Goal: Transaction & Acquisition: Purchase product/service

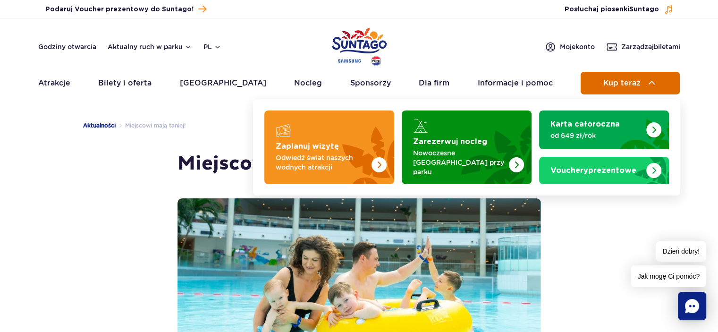
click at [615, 85] on span "Kup teraz" at bounding box center [622, 83] width 37 height 9
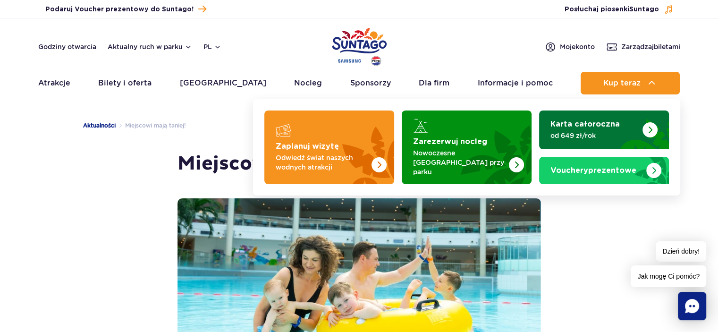
click at [592, 134] on p "od 649 zł/rok" at bounding box center [597, 135] width 92 height 9
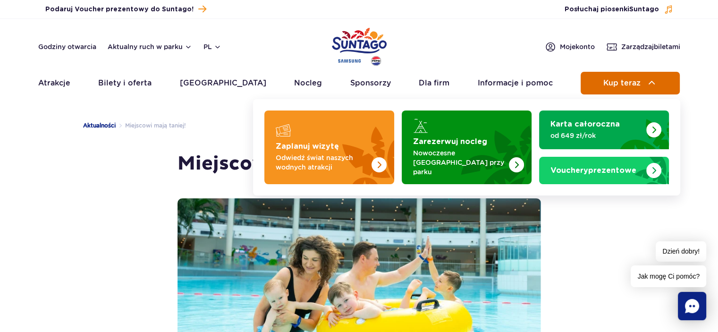
click at [615, 81] on span "Kup teraz" at bounding box center [622, 83] width 37 height 9
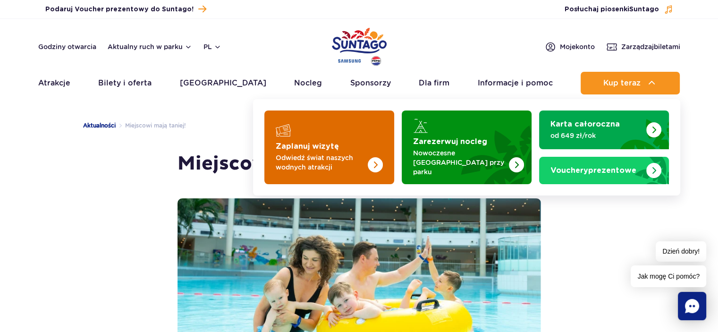
click at [372, 158] on img "Zaplanuj wizytę" at bounding box center [375, 164] width 15 height 15
click at [315, 158] on p "Odwiedź świat naszych wodnych atrakcji" at bounding box center [322, 162] width 92 height 19
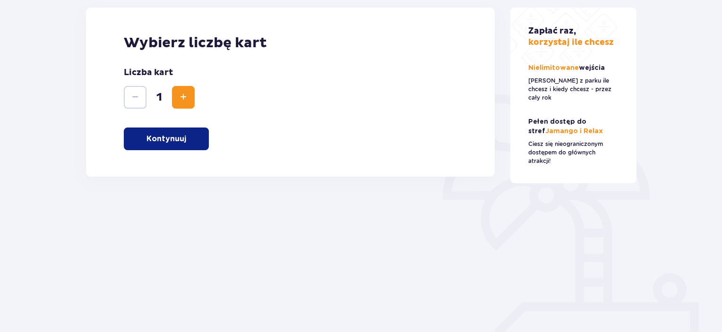
scroll to position [142, 0]
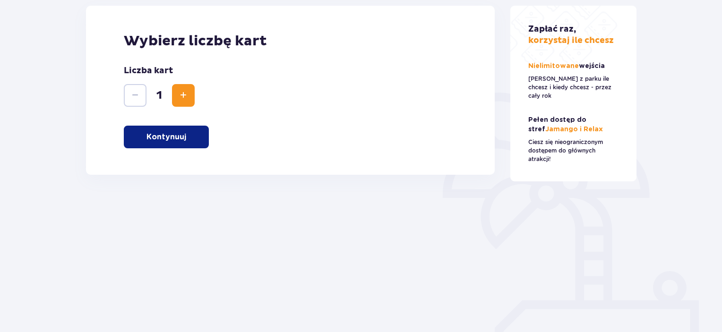
click at [177, 135] on p "Kontynuuj" at bounding box center [166, 137] width 40 height 10
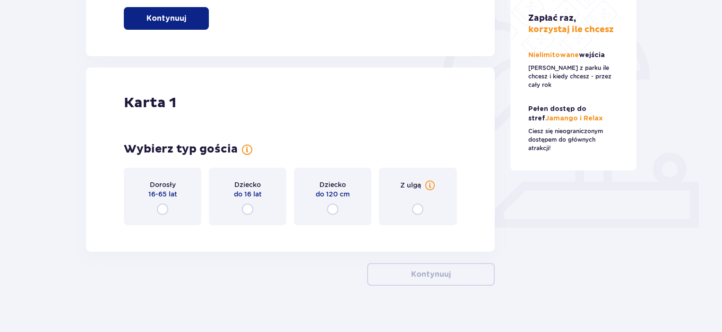
scroll to position [270, 0]
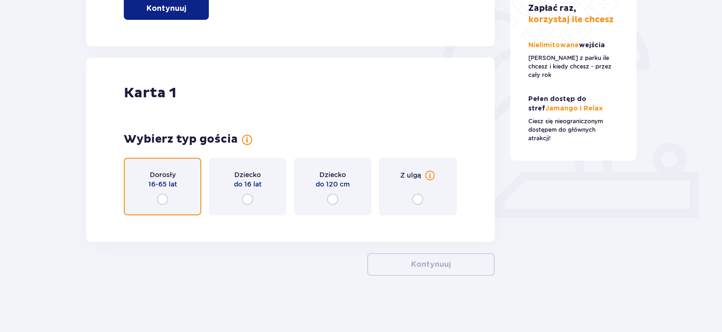
click at [164, 200] on input "radio" at bounding box center [162, 199] width 11 height 11
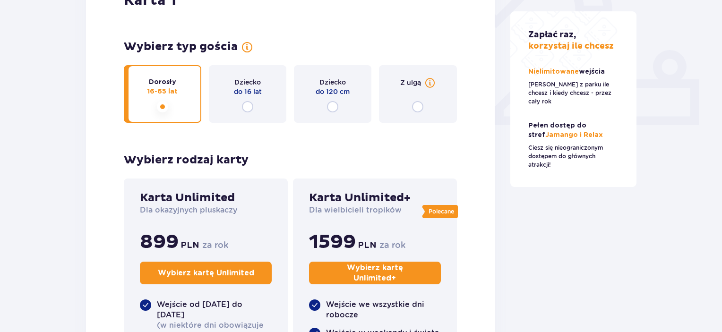
scroll to position [410, 0]
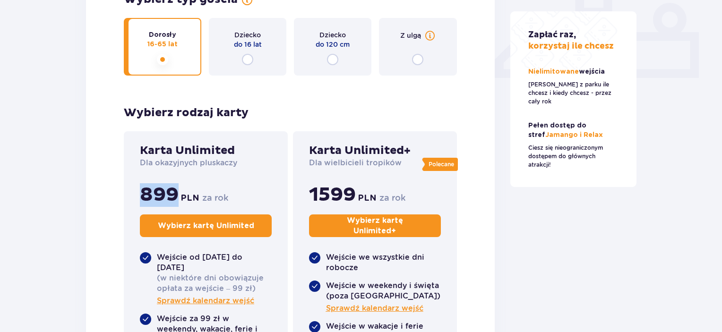
drag, startPoint x: 179, startPoint y: 194, endPoint x: 129, endPoint y: 194, distance: 49.1
click at [129, 194] on div "Karta Unlimited Dla okazyjnych pluskaczy 899 PLN za rok Wybierz kartę Unlimited…" at bounding box center [206, 318] width 164 height 374
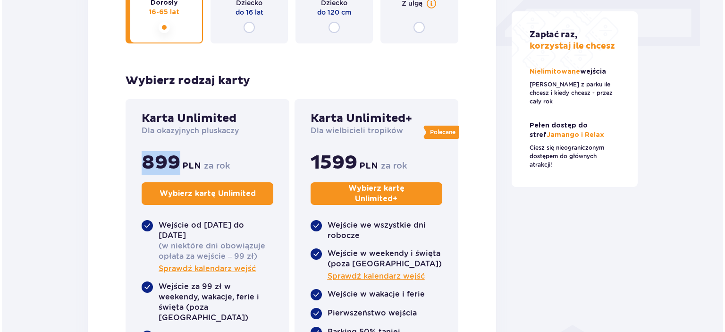
scroll to position [504, 0]
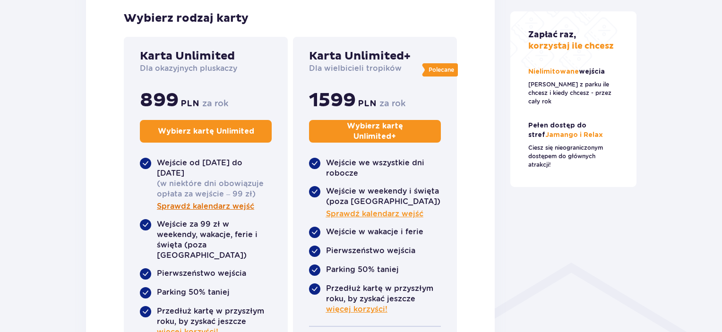
click at [213, 205] on span "Sprawdź kalendarz wejść" at bounding box center [205, 206] width 97 height 10
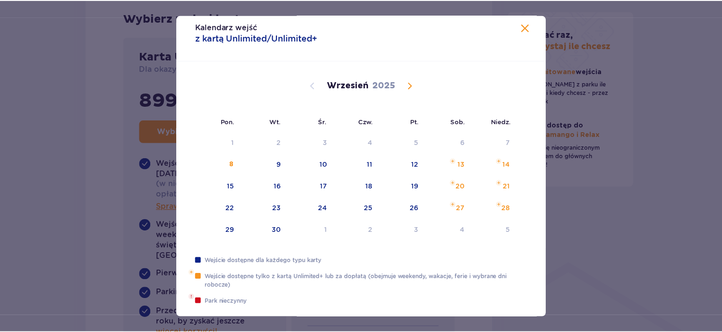
scroll to position [16, 0]
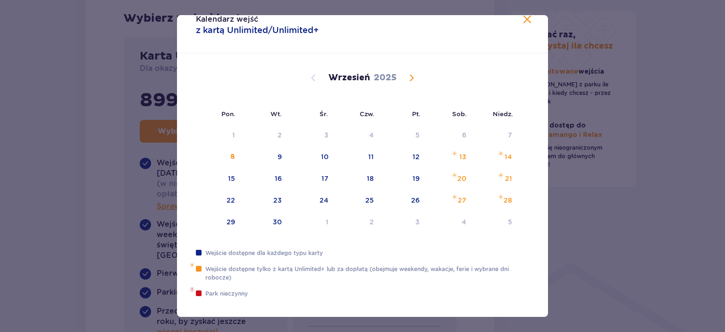
click at [410, 79] on span "Calendar" at bounding box center [411, 77] width 11 height 11
click at [308, 79] on span "Calendar" at bounding box center [313, 77] width 11 height 11
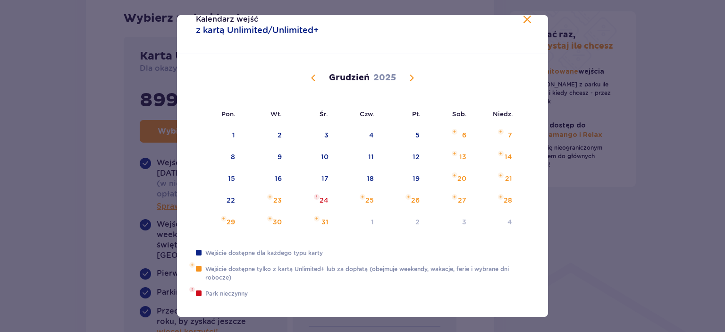
click at [411, 79] on span "Calendar" at bounding box center [411, 77] width 11 height 11
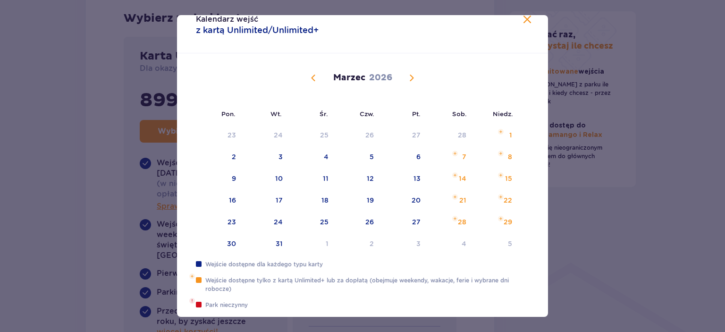
click at [522, 23] on span at bounding box center [527, 19] width 11 height 11
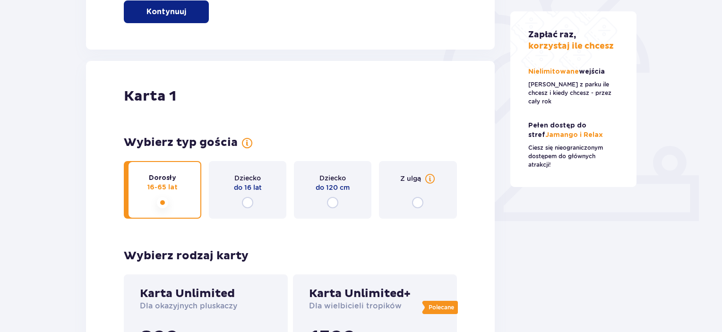
scroll to position [283, 0]
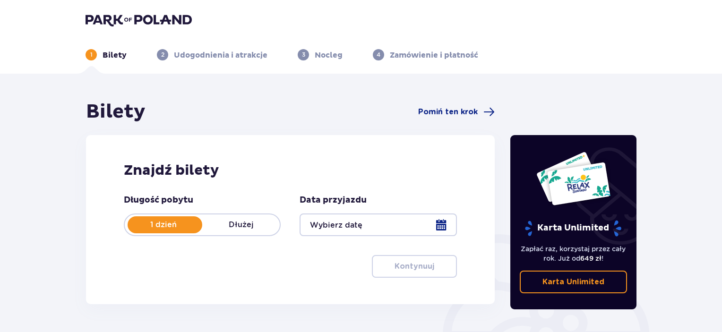
click at [444, 224] on div at bounding box center [377, 224] width 157 height 23
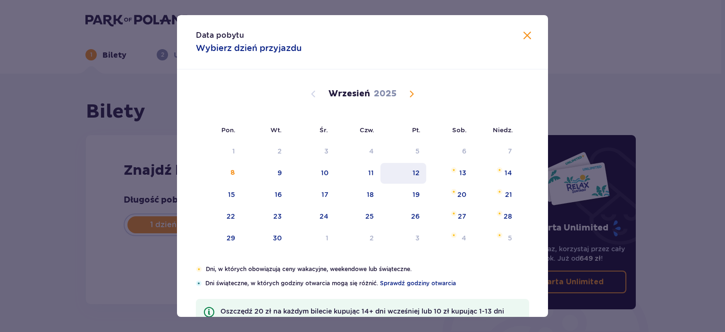
click at [414, 172] on div "12" at bounding box center [416, 172] width 7 height 9
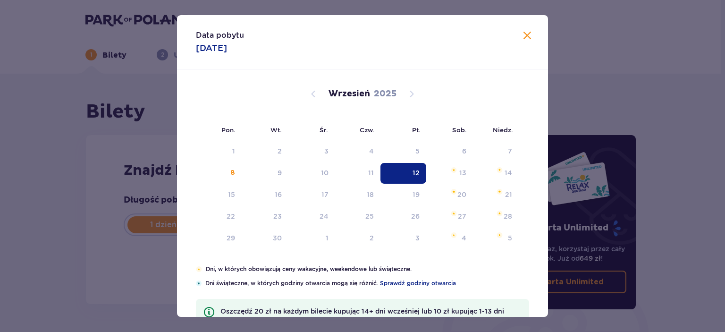
type input "12.09.25"
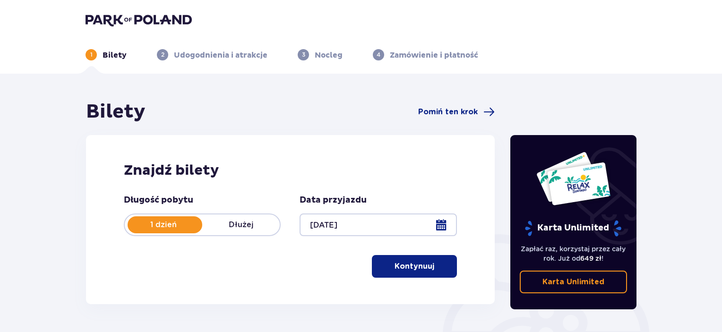
click at [406, 270] on p "Kontynuuj" at bounding box center [414, 266] width 40 height 10
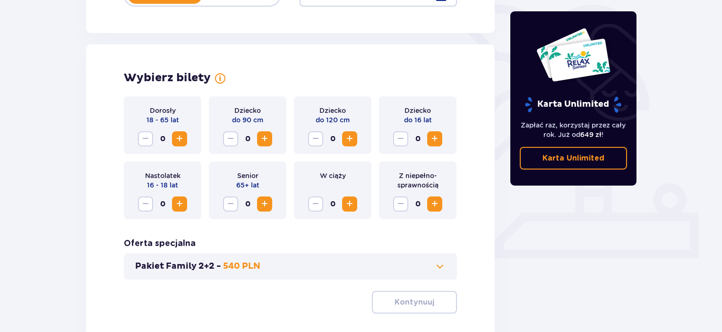
scroll to position [263, 0]
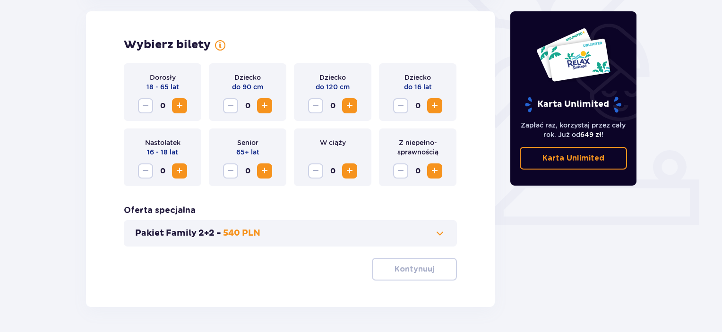
click at [178, 103] on span "Increase" at bounding box center [179, 105] width 11 height 11
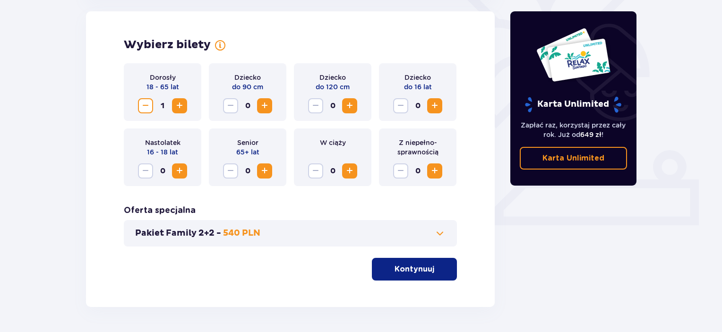
click at [178, 103] on span "Increase" at bounding box center [179, 105] width 11 height 11
click at [400, 268] on p "Kontynuuj" at bounding box center [414, 269] width 40 height 10
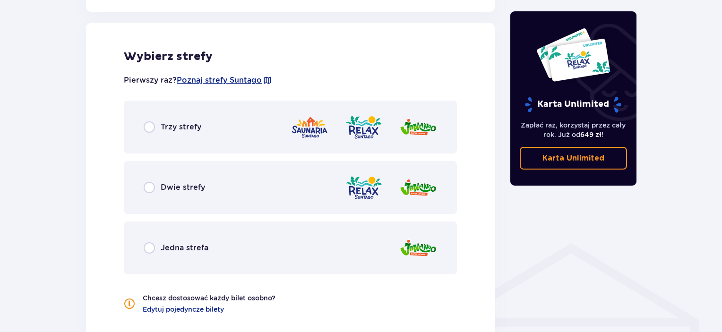
scroll to position [524, 0]
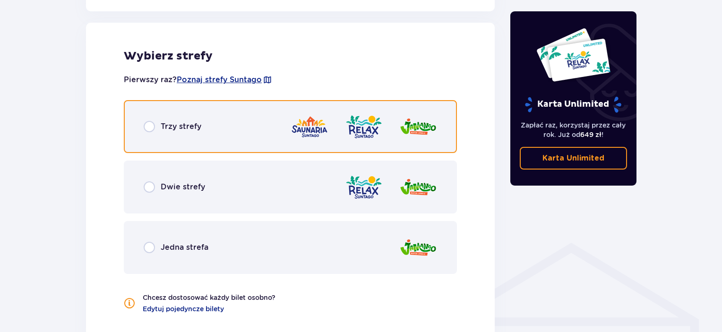
click at [153, 125] on input "radio" at bounding box center [149, 126] width 11 height 11
radio input "true"
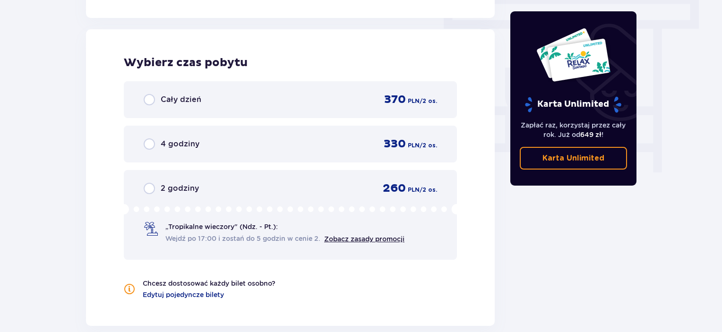
scroll to position [853, 0]
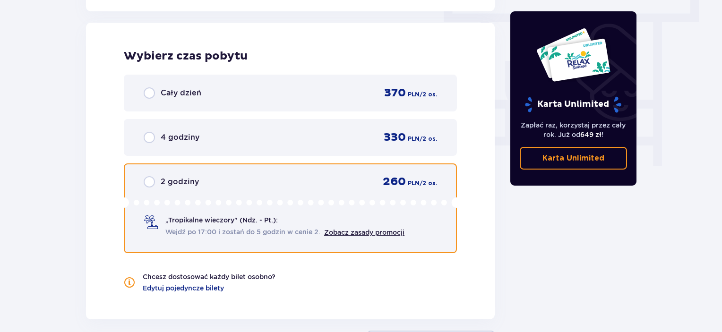
click at [146, 180] on input "radio" at bounding box center [149, 181] width 11 height 11
radio input "true"
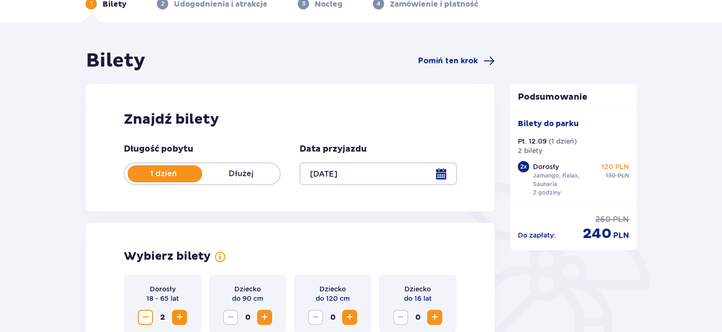
scroll to position [0, 0]
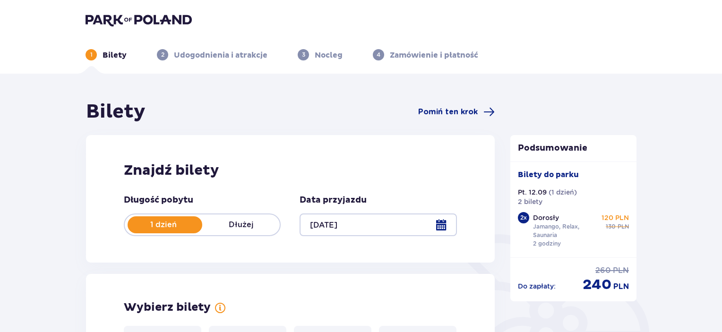
click at [353, 221] on div at bounding box center [377, 224] width 157 height 23
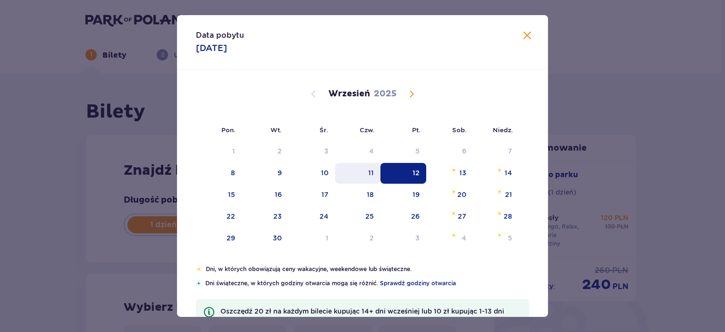
click at [371, 170] on div "11" at bounding box center [371, 172] width 6 height 9
type input "11.09.25"
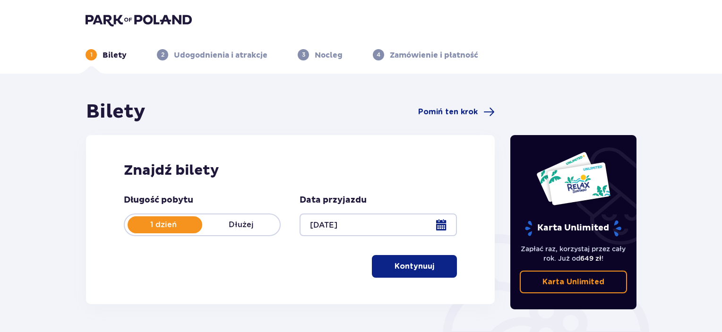
click at [415, 266] on p "Kontynuuj" at bounding box center [414, 266] width 40 height 10
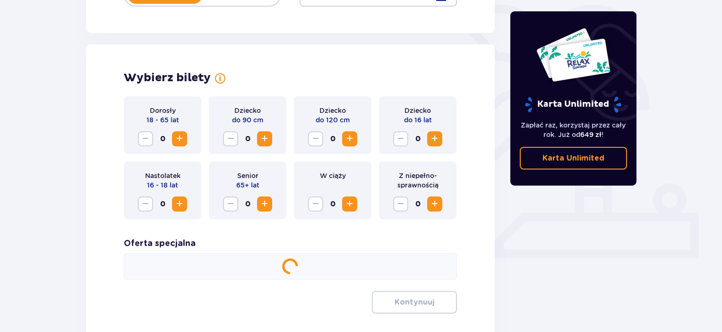
scroll to position [263, 0]
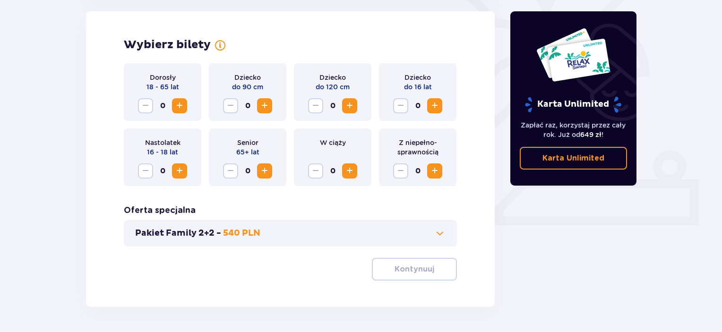
click at [179, 109] on span "Increase" at bounding box center [179, 105] width 11 height 11
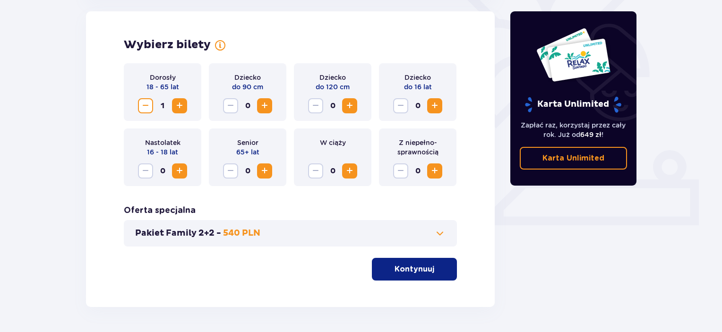
click at [433, 267] on span "button" at bounding box center [435, 269] width 11 height 11
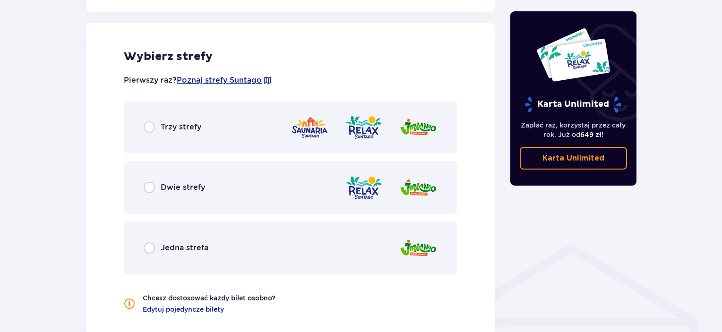
scroll to position [524, 0]
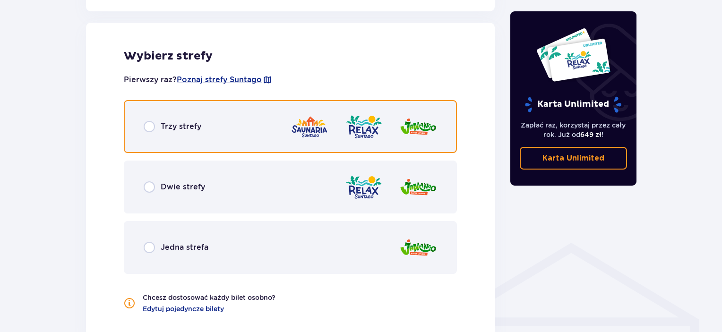
click at [152, 122] on input "radio" at bounding box center [149, 126] width 11 height 11
radio input "true"
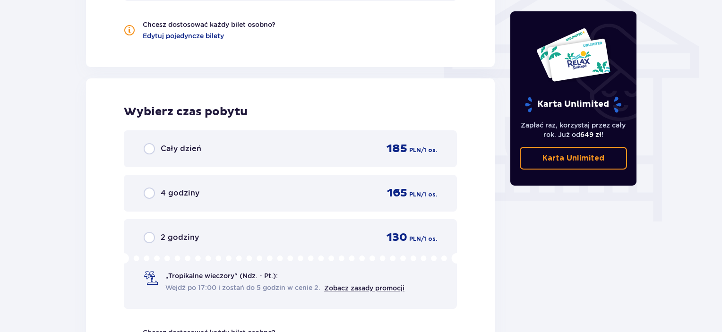
scroll to position [882, 0]
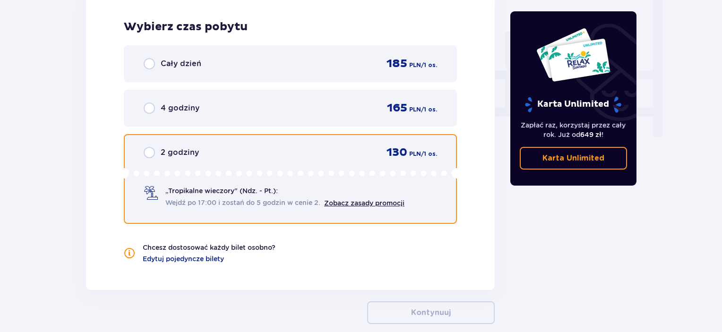
click at [149, 151] on input "radio" at bounding box center [149, 152] width 11 height 11
radio input "true"
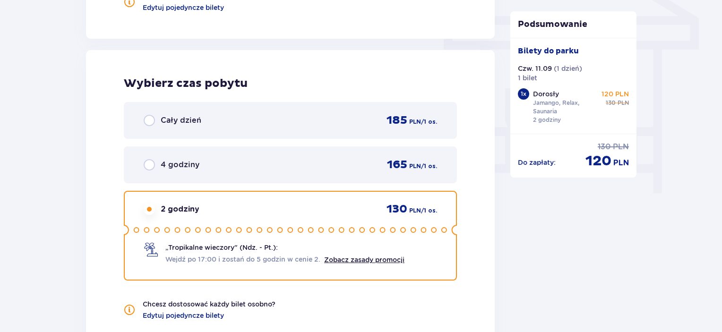
scroll to position [945, 0]
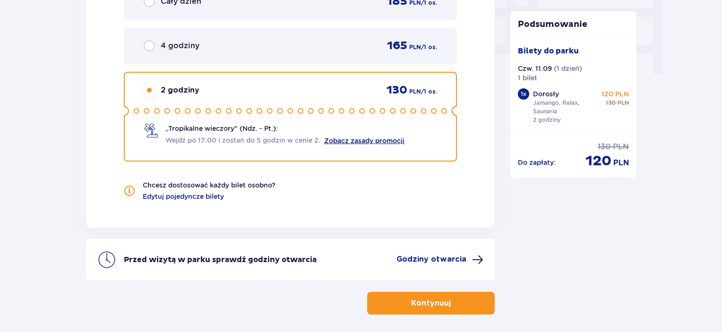
click at [355, 138] on link "Zobacz zasady promocji" at bounding box center [364, 141] width 80 height 8
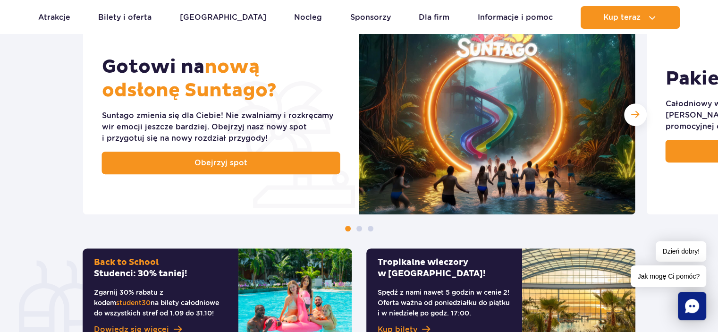
scroll to position [425, 0]
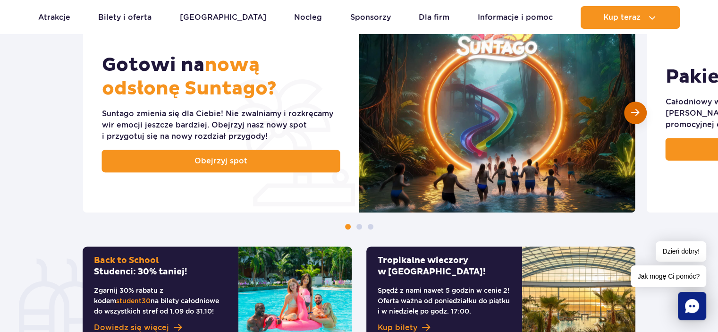
click at [633, 116] on span "Następny slajd" at bounding box center [635, 112] width 8 height 9
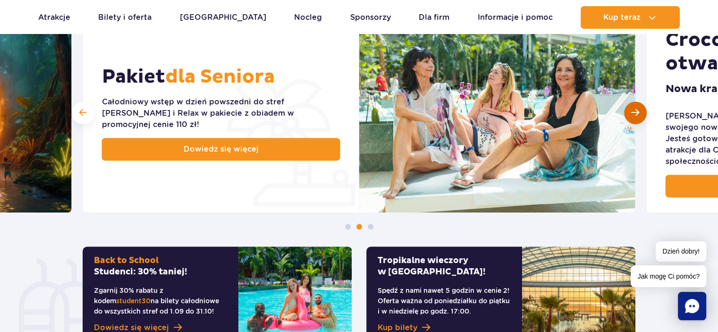
click at [633, 116] on span "Następny slajd" at bounding box center [635, 112] width 8 height 9
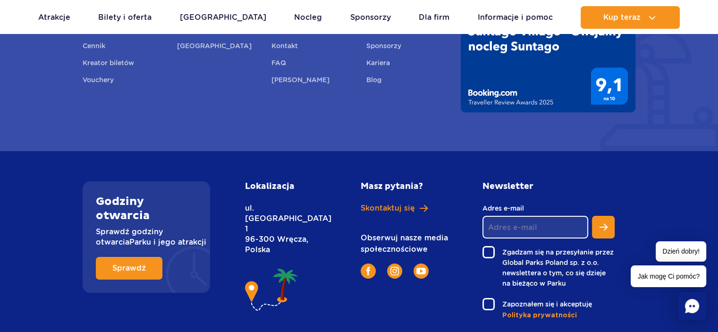
scroll to position [3495, 0]
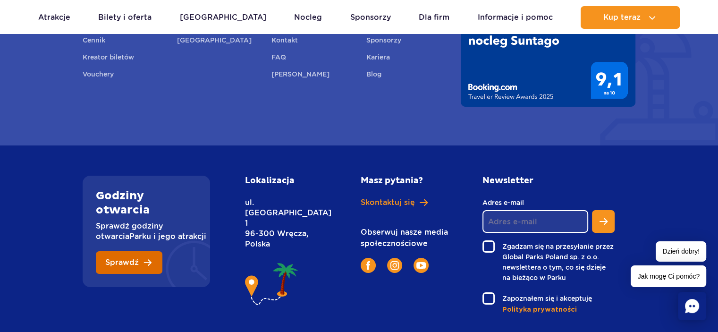
click at [134, 264] on span "Sprawdź" at bounding box center [122, 263] width 34 height 8
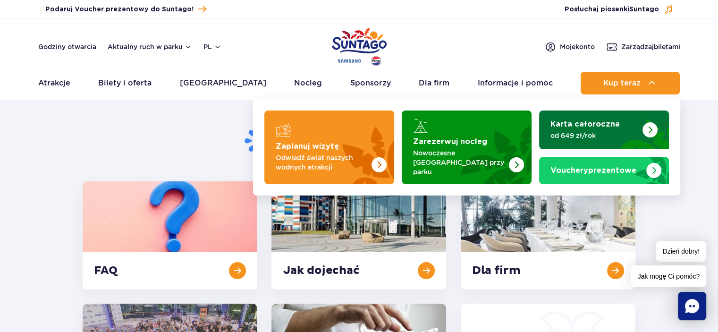
click at [583, 131] on p "od 649 zł/rok" at bounding box center [597, 135] width 92 height 9
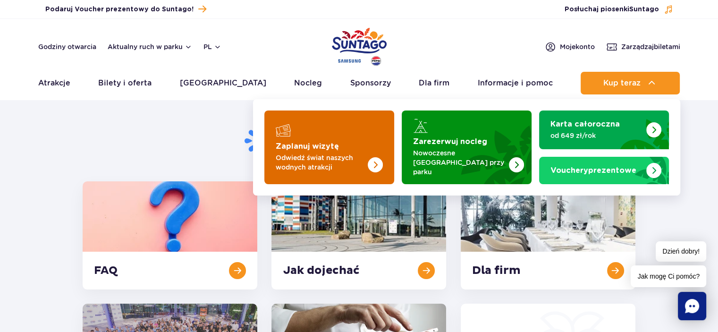
click at [303, 156] on p "Odwiedź świat naszych wodnych atrakcji" at bounding box center [322, 162] width 92 height 19
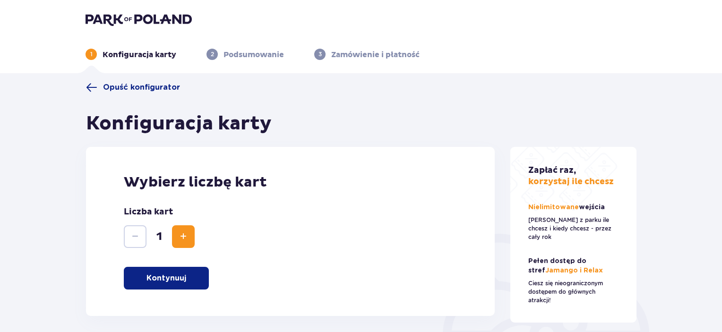
scroll to position [154, 0]
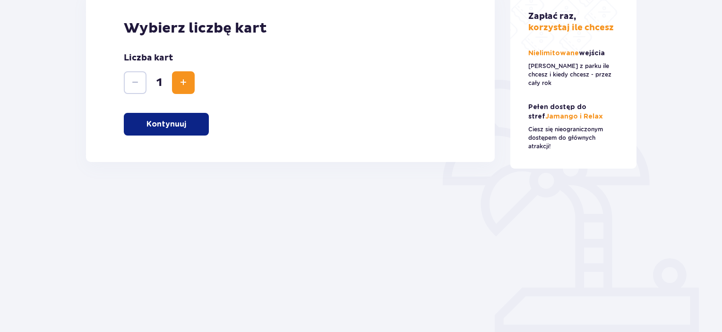
click at [170, 125] on p "Kontynuuj" at bounding box center [166, 124] width 40 height 10
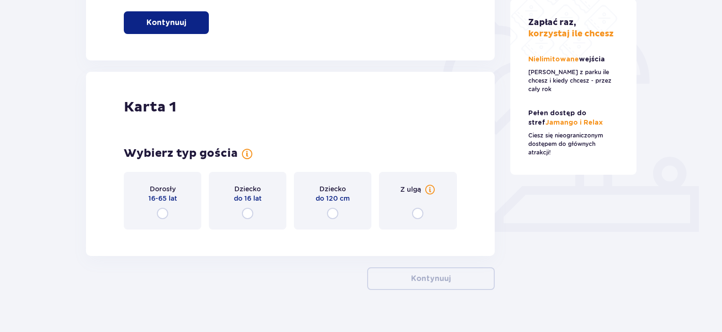
scroll to position [270, 0]
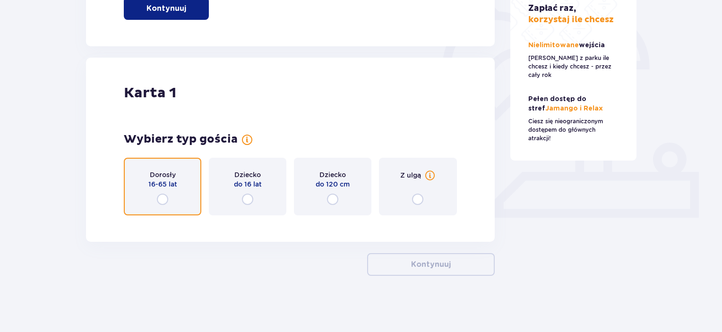
click at [159, 200] on input "radio" at bounding box center [162, 199] width 11 height 11
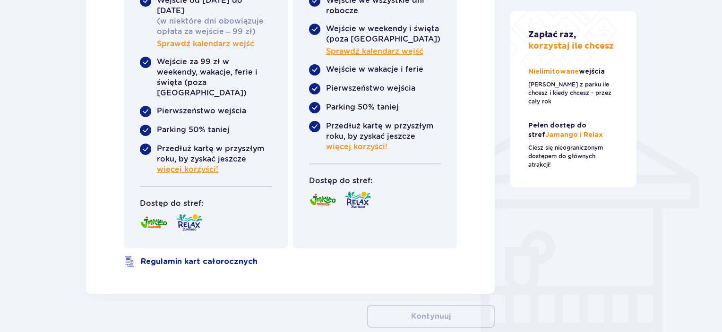
scroll to position [693, 0]
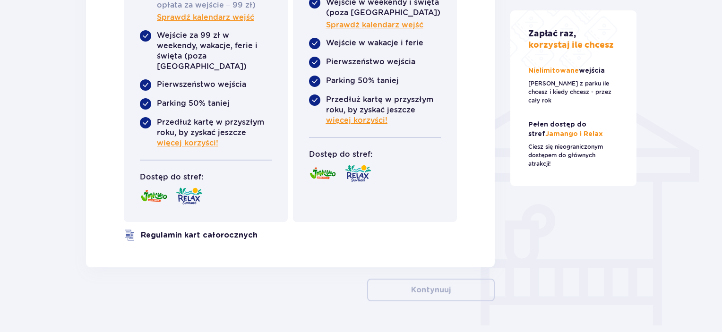
click at [210, 230] on link "Regulamin kart całorocznych" at bounding box center [199, 235] width 117 height 10
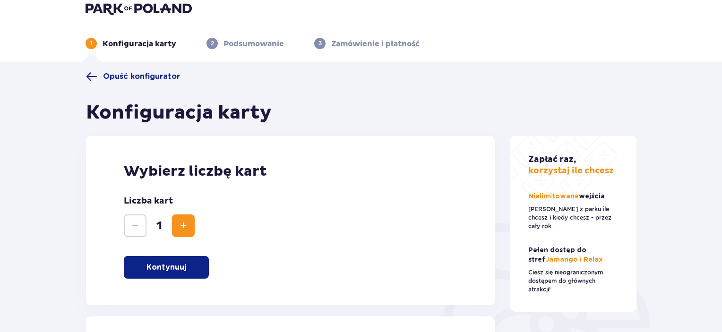
scroll to position [0, 0]
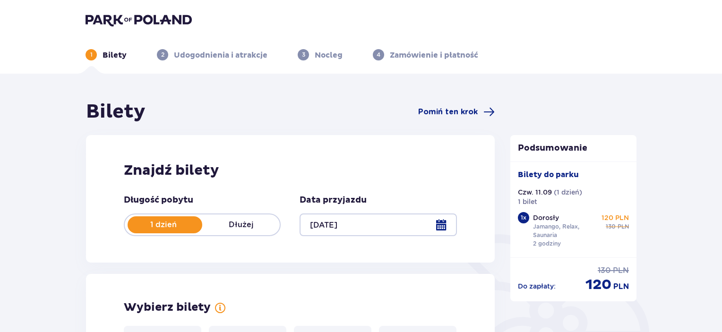
click at [448, 224] on div at bounding box center [377, 224] width 157 height 23
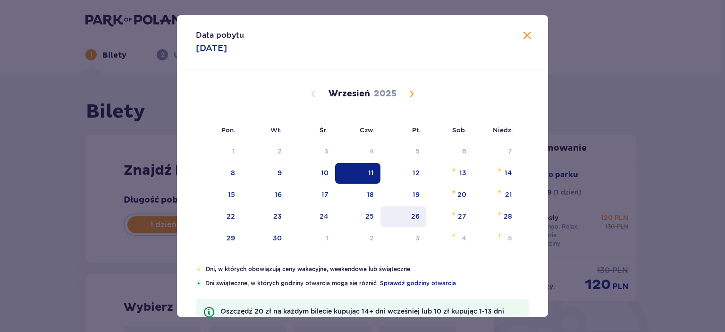
click at [412, 217] on div "26" at bounding box center [415, 216] width 9 height 9
type input "[DATE]"
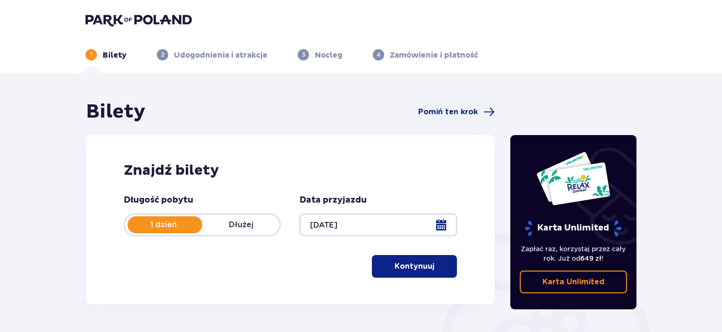
click at [425, 268] on p "Kontynuuj" at bounding box center [414, 266] width 40 height 10
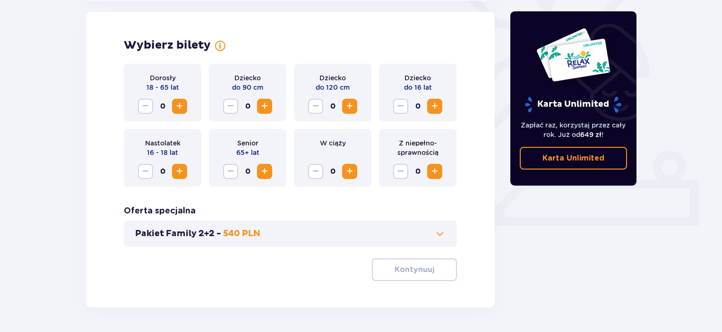
scroll to position [263, 0]
click at [179, 102] on span "Increase" at bounding box center [179, 105] width 11 height 11
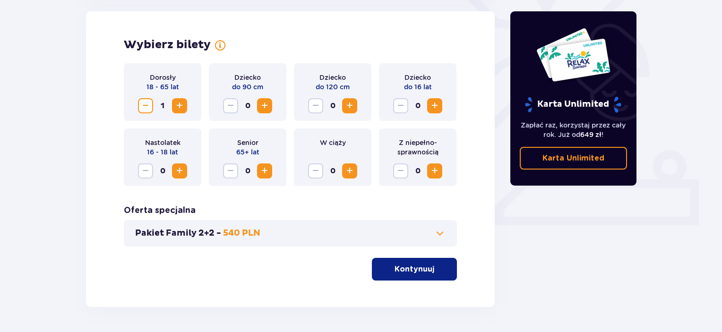
click at [434, 106] on span "Increase" at bounding box center [434, 105] width 11 height 11
click at [421, 266] on p "Kontynuuj" at bounding box center [414, 269] width 40 height 10
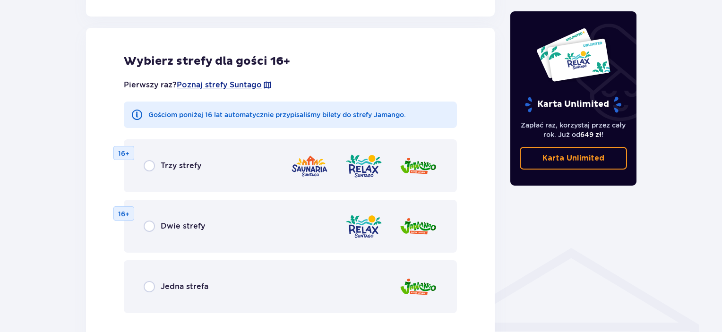
scroll to position [524, 0]
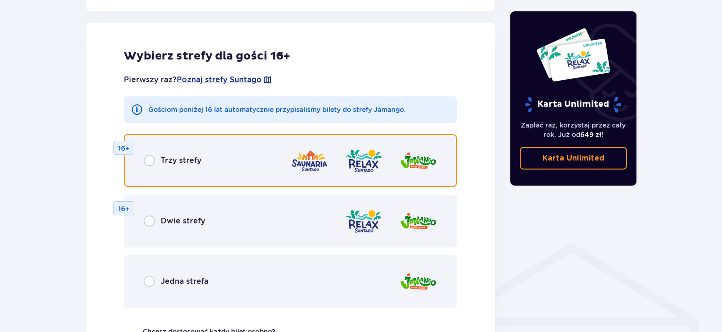
click at [151, 162] on input "radio" at bounding box center [149, 160] width 11 height 11
radio input "true"
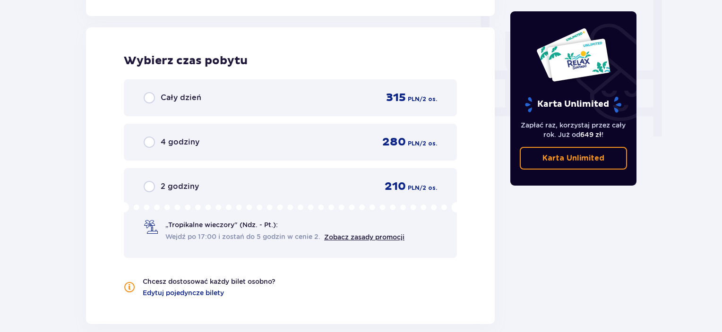
scroll to position [887, 0]
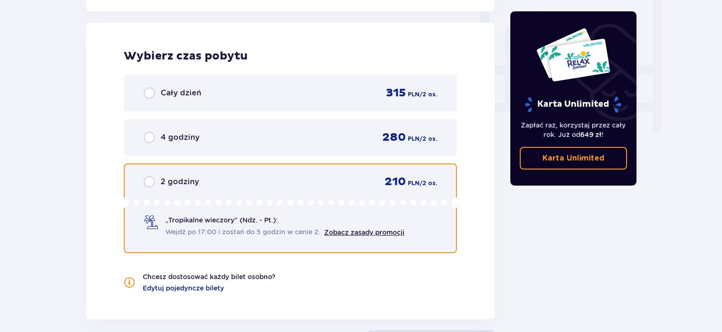
click at [149, 185] on input "radio" at bounding box center [149, 181] width 11 height 11
radio input "true"
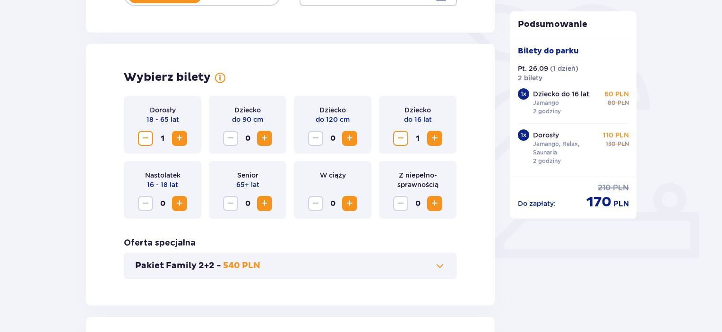
scroll to position [213, 0]
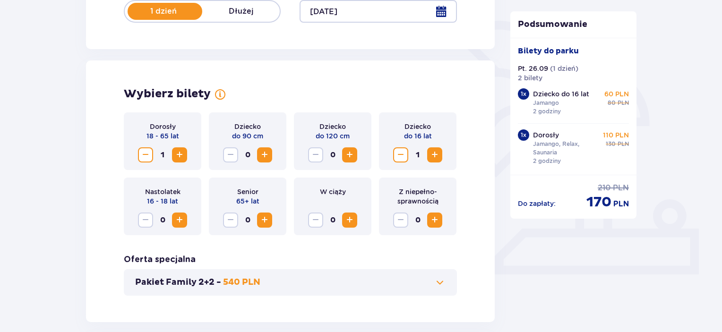
click at [176, 156] on span "Increase" at bounding box center [179, 154] width 11 height 11
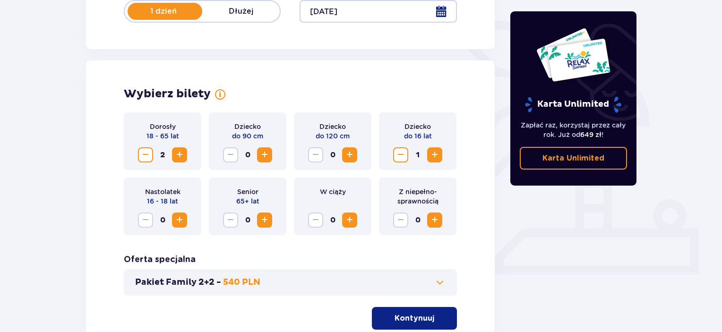
click at [145, 153] on span "Decrease" at bounding box center [145, 154] width 11 height 11
click at [418, 317] on p "Kontynuuj" at bounding box center [414, 318] width 40 height 10
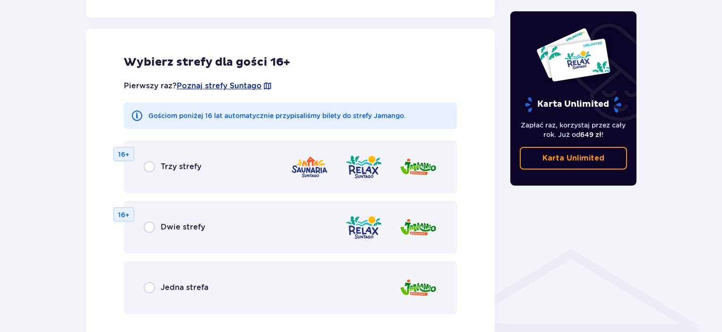
scroll to position [524, 0]
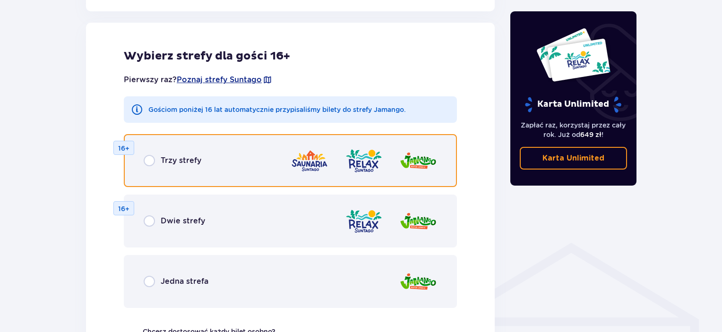
click at [149, 162] on input "radio" at bounding box center [149, 160] width 11 height 11
radio input "true"
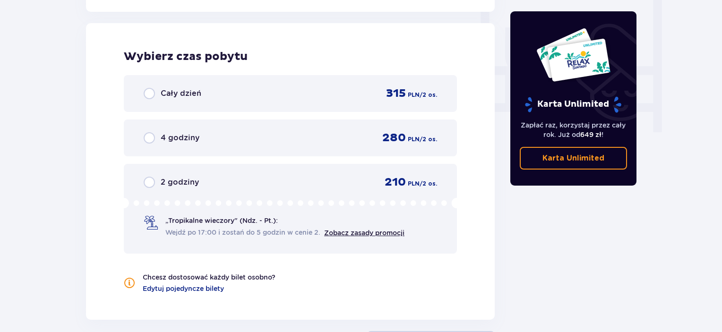
scroll to position [887, 0]
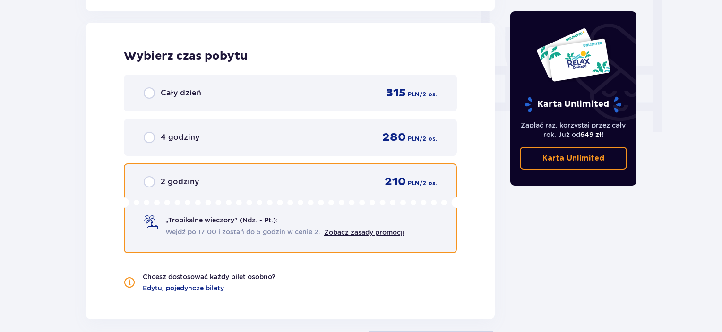
click at [149, 181] on input "radio" at bounding box center [149, 181] width 11 height 11
radio input "true"
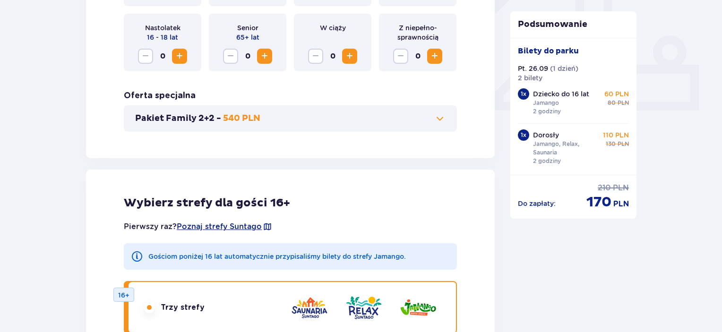
scroll to position [213, 0]
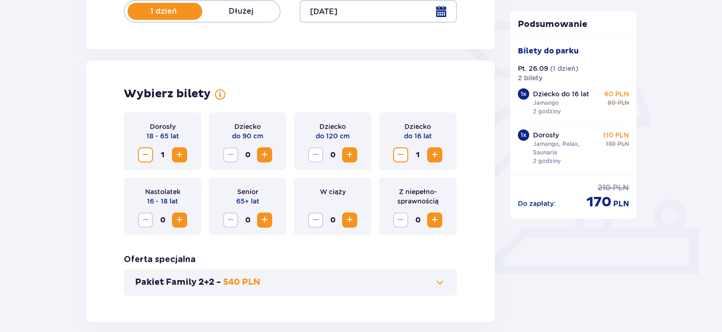
click at [176, 151] on span "Increase" at bounding box center [179, 154] width 11 height 11
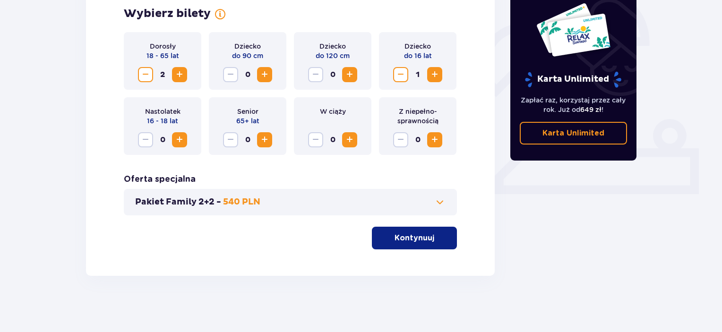
scroll to position [294, 0]
click at [416, 241] on p "Kontynuuj" at bounding box center [414, 237] width 40 height 10
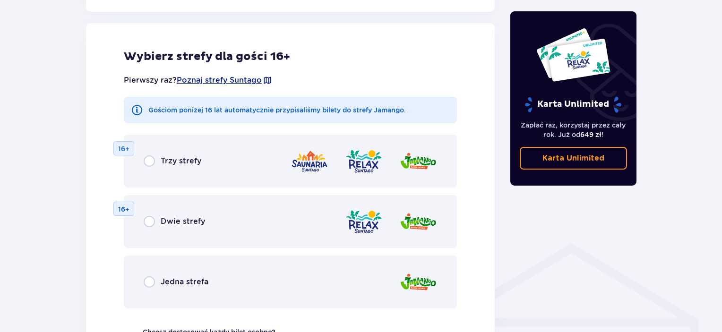
scroll to position [524, 0]
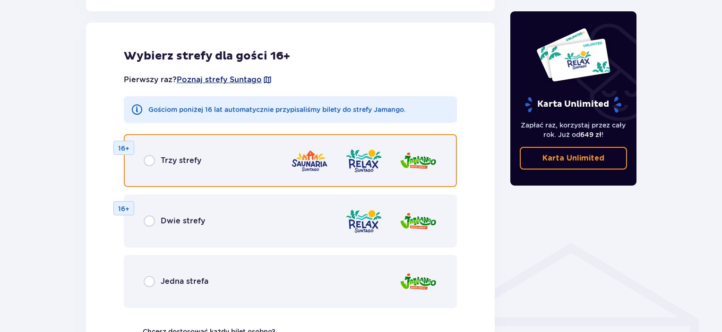
click at [151, 160] on input "radio" at bounding box center [149, 160] width 11 height 11
radio input "true"
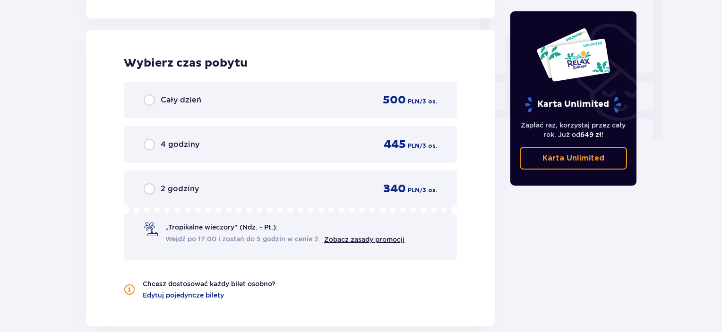
scroll to position [887, 0]
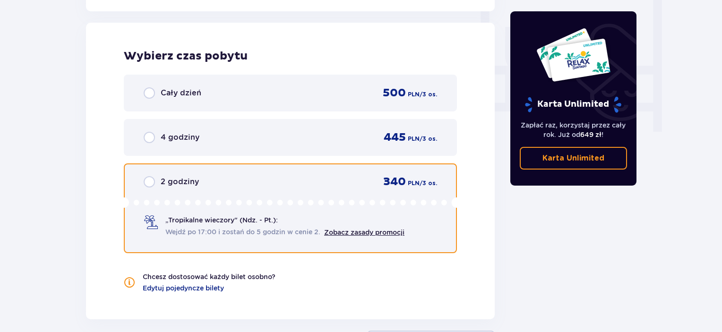
click at [150, 182] on input "radio" at bounding box center [149, 181] width 11 height 11
radio input "true"
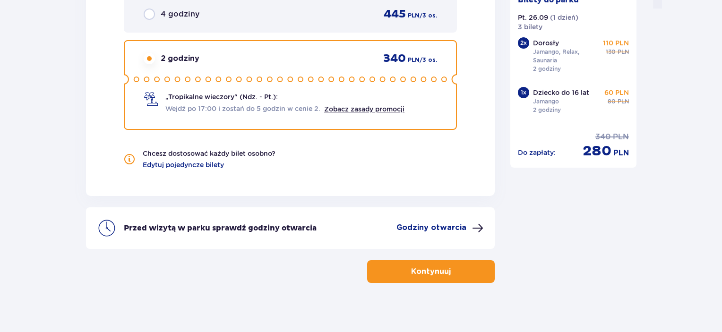
scroll to position [1016, 0]
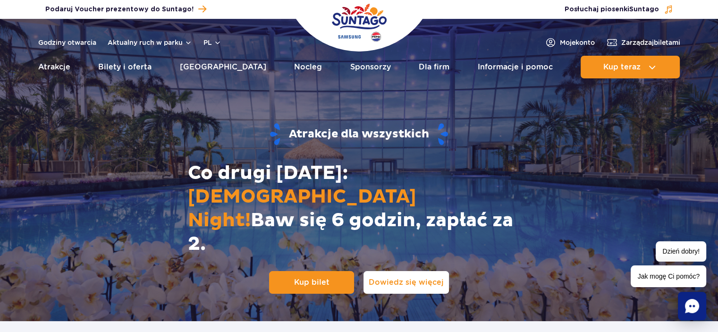
click at [404, 277] on span "Dowiedz się więcej" at bounding box center [406, 282] width 75 height 10
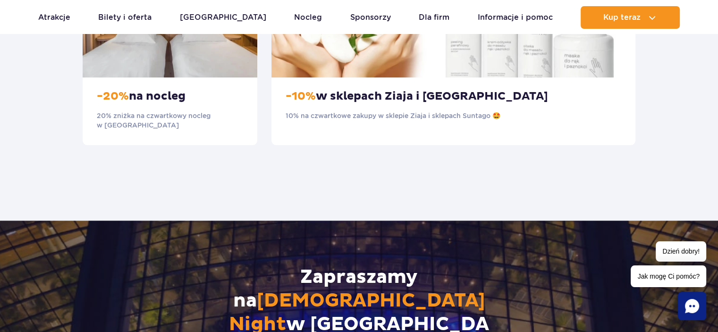
scroll to position [1218, 0]
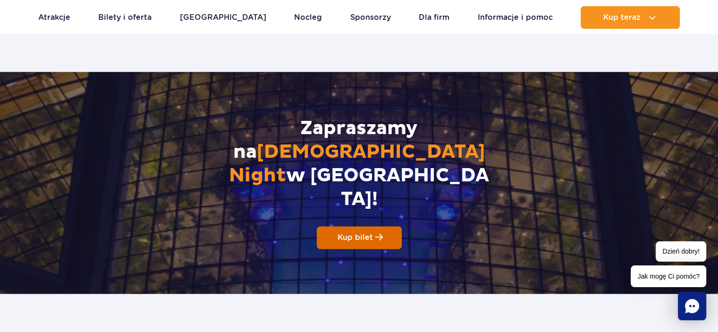
click at [354, 233] on span "Kup bilet" at bounding box center [355, 237] width 35 height 9
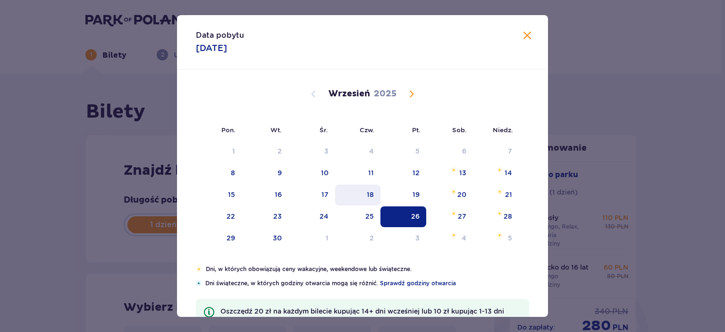
click at [371, 193] on div "18" at bounding box center [370, 194] width 7 height 9
type input "18.09.25"
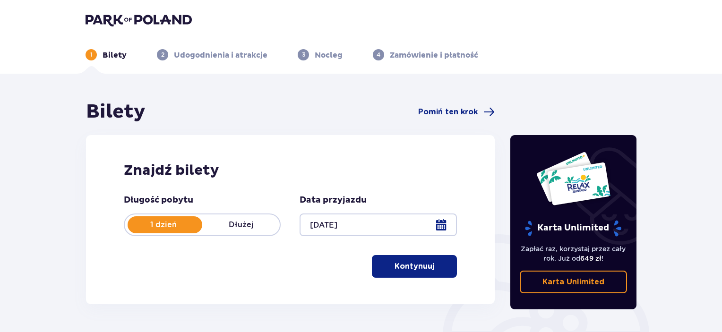
click at [403, 265] on p "Kontynuuj" at bounding box center [414, 266] width 40 height 10
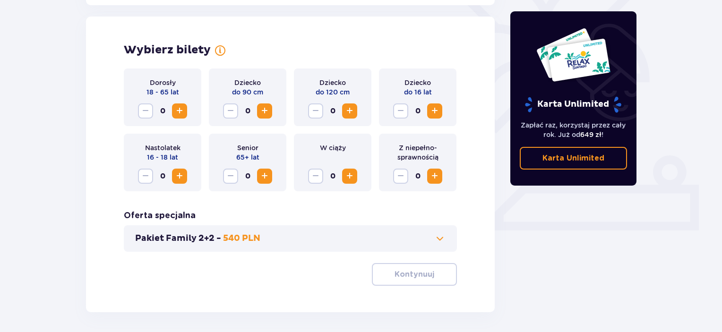
scroll to position [263, 0]
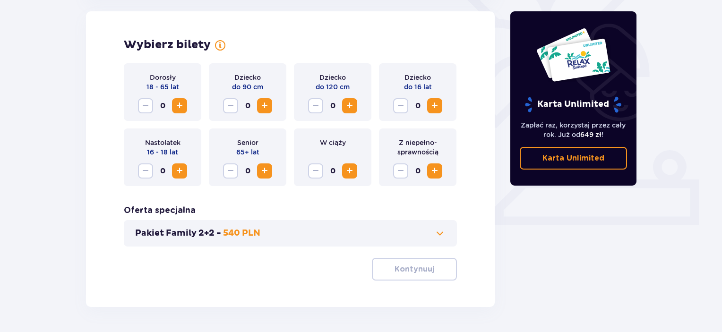
click at [179, 104] on span "Increase" at bounding box center [179, 105] width 11 height 11
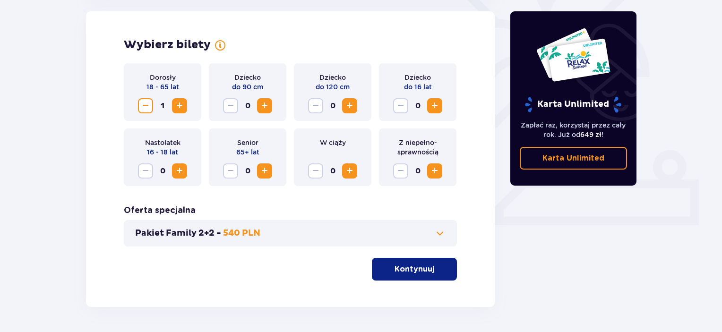
click at [179, 104] on span "Increase" at bounding box center [179, 105] width 11 height 11
click at [410, 273] on p "Kontynuuj" at bounding box center [414, 269] width 40 height 10
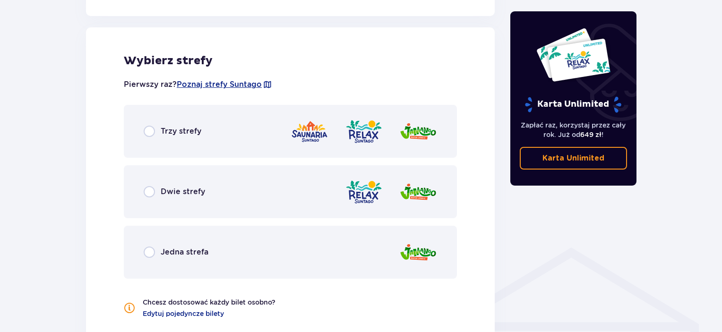
scroll to position [524, 0]
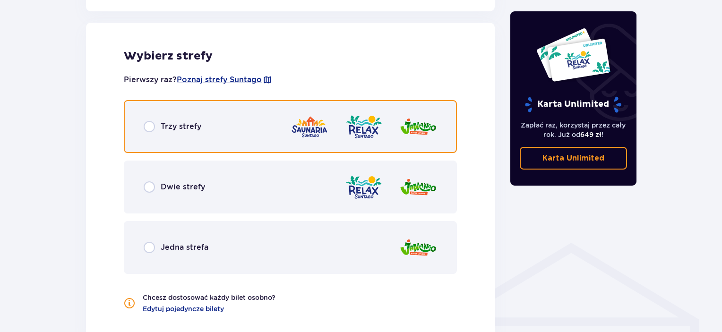
click at [149, 127] on input "radio" at bounding box center [149, 126] width 11 height 11
radio input "true"
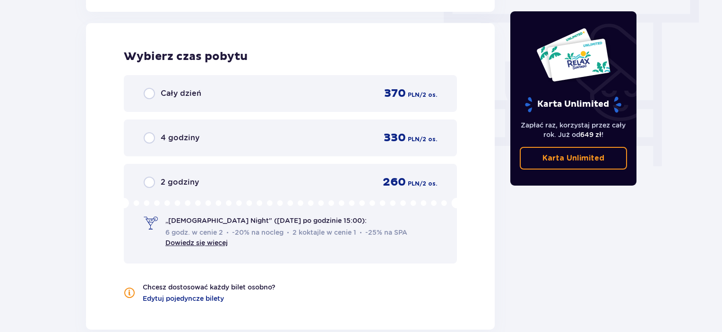
scroll to position [853, 0]
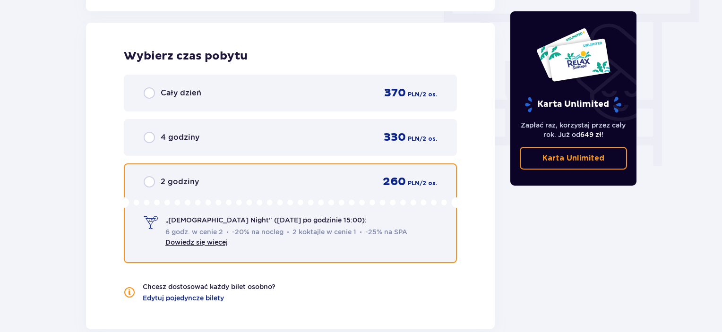
click at [148, 178] on input "radio" at bounding box center [149, 181] width 11 height 11
radio input "true"
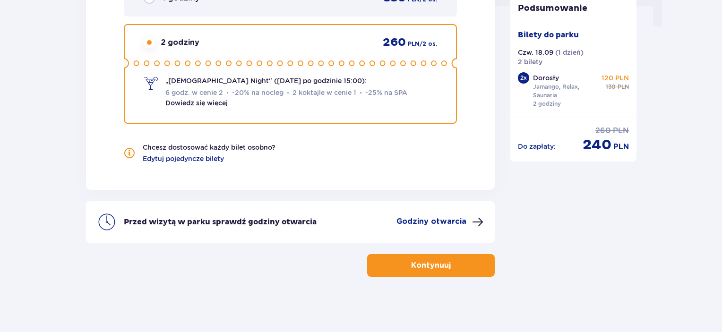
scroll to position [993, 0]
click at [203, 103] on link "Dowiedz się więcej" at bounding box center [196, 103] width 62 height 8
click at [411, 267] on p "Kontynuuj" at bounding box center [431, 265] width 40 height 10
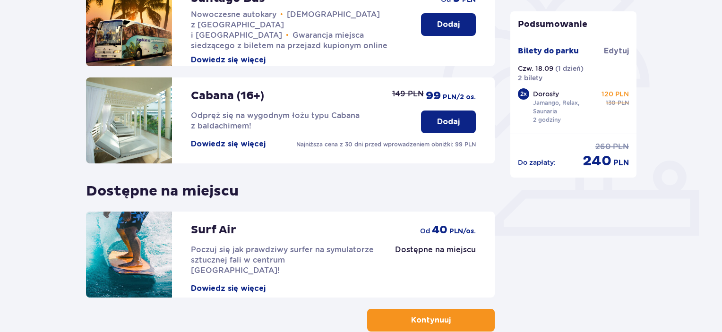
scroll to position [308, 0]
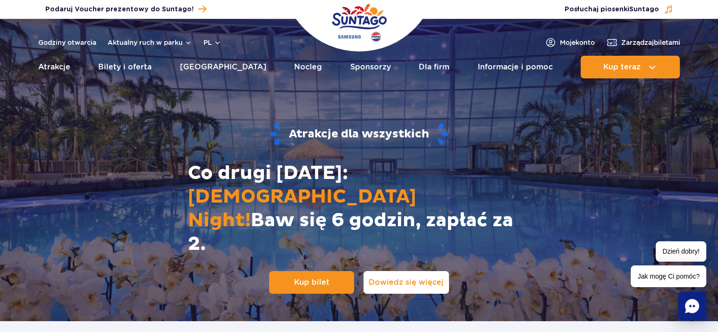
click at [395, 277] on span "Dowiedz się więcej" at bounding box center [406, 282] width 75 height 10
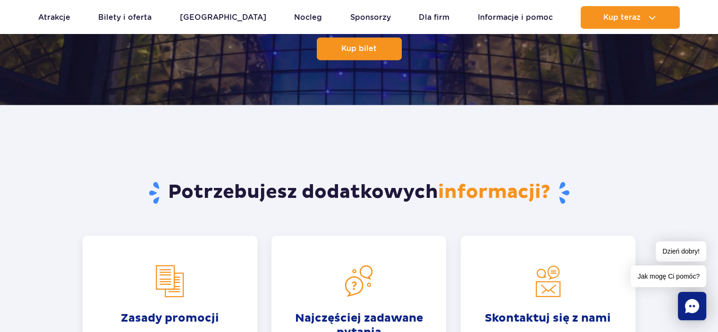
scroll to position [1502, 0]
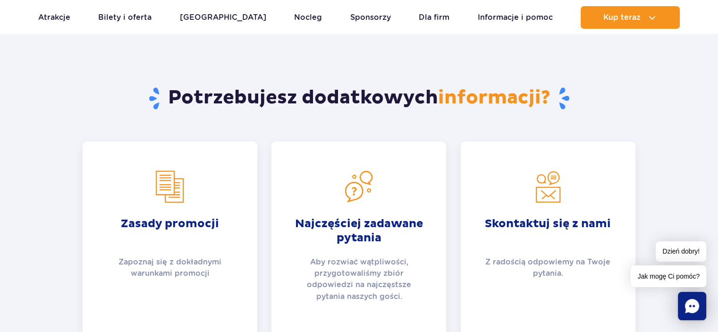
click at [170, 332] on span "Sprawdź" at bounding box center [163, 337] width 35 height 11
